Goal: Transaction & Acquisition: Purchase product/service

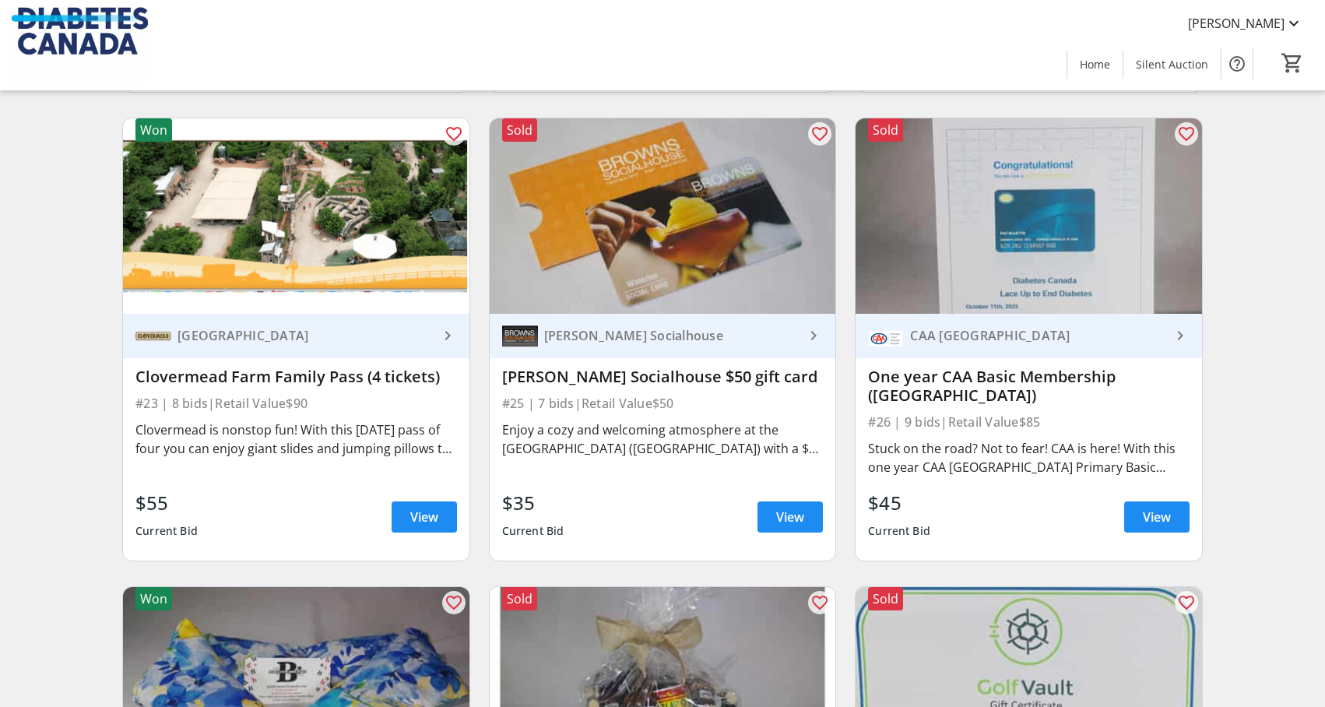
scroll to position [4765, 0]
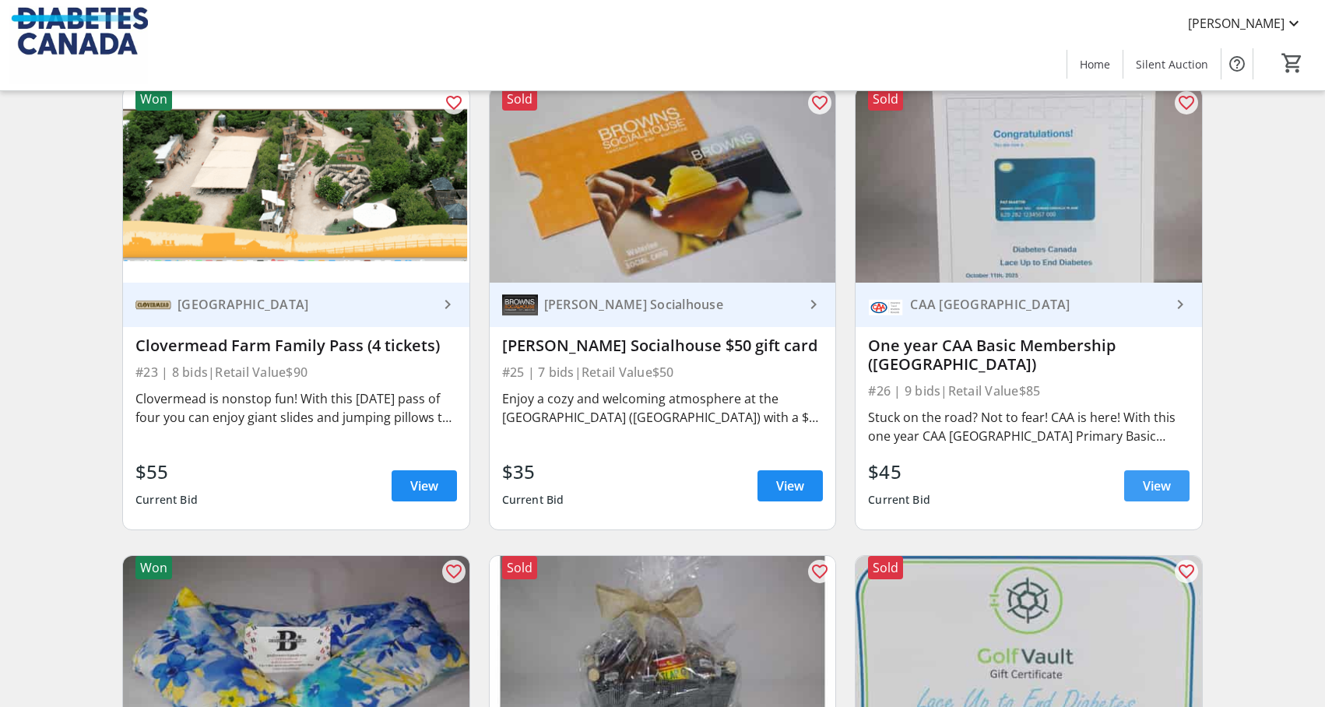
click at [1144, 481] on span "View" at bounding box center [1157, 486] width 28 height 19
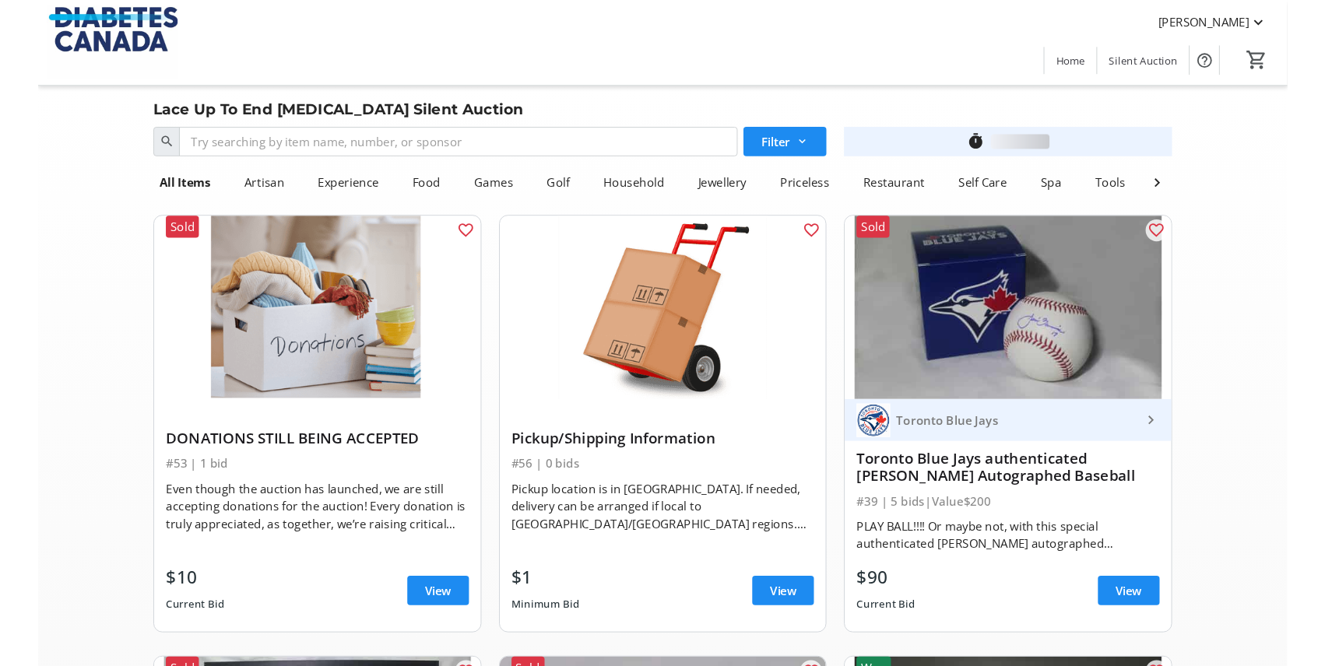
scroll to position [4765, 0]
